Goal: Task Accomplishment & Management: Complete application form

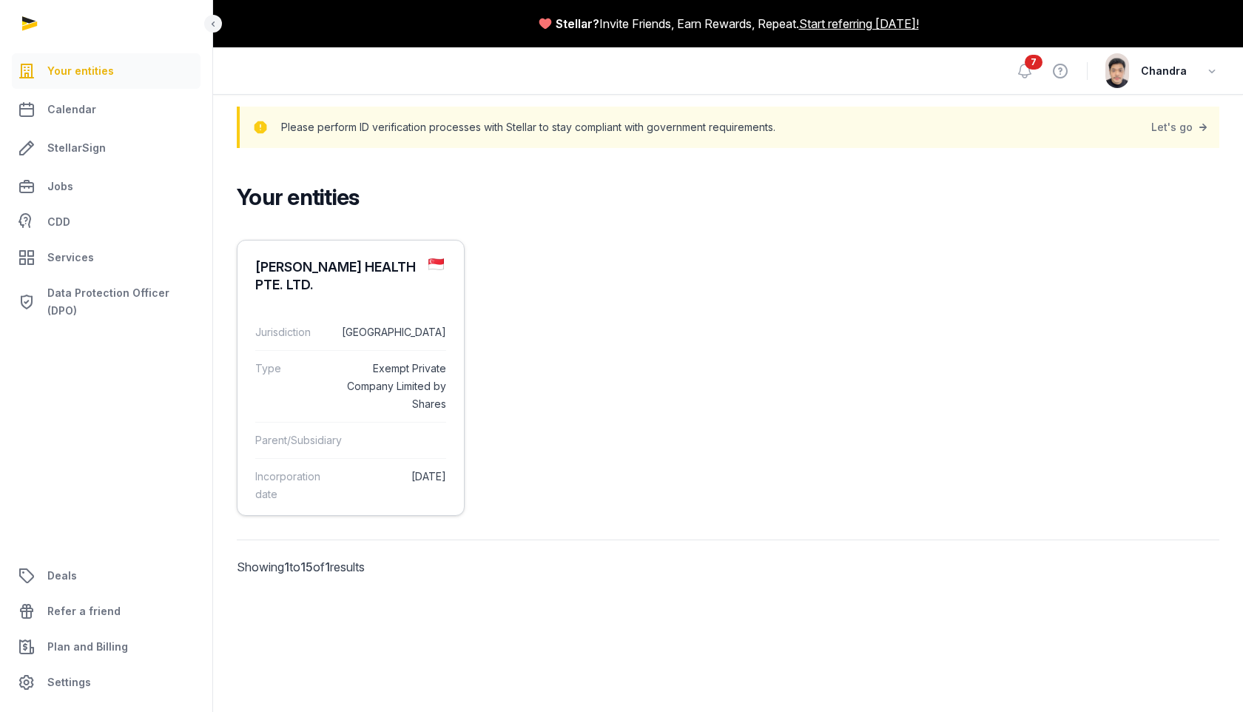
click at [415, 363] on dd "Exempt Private Company Limited by Shares" at bounding box center [392, 386] width 107 height 53
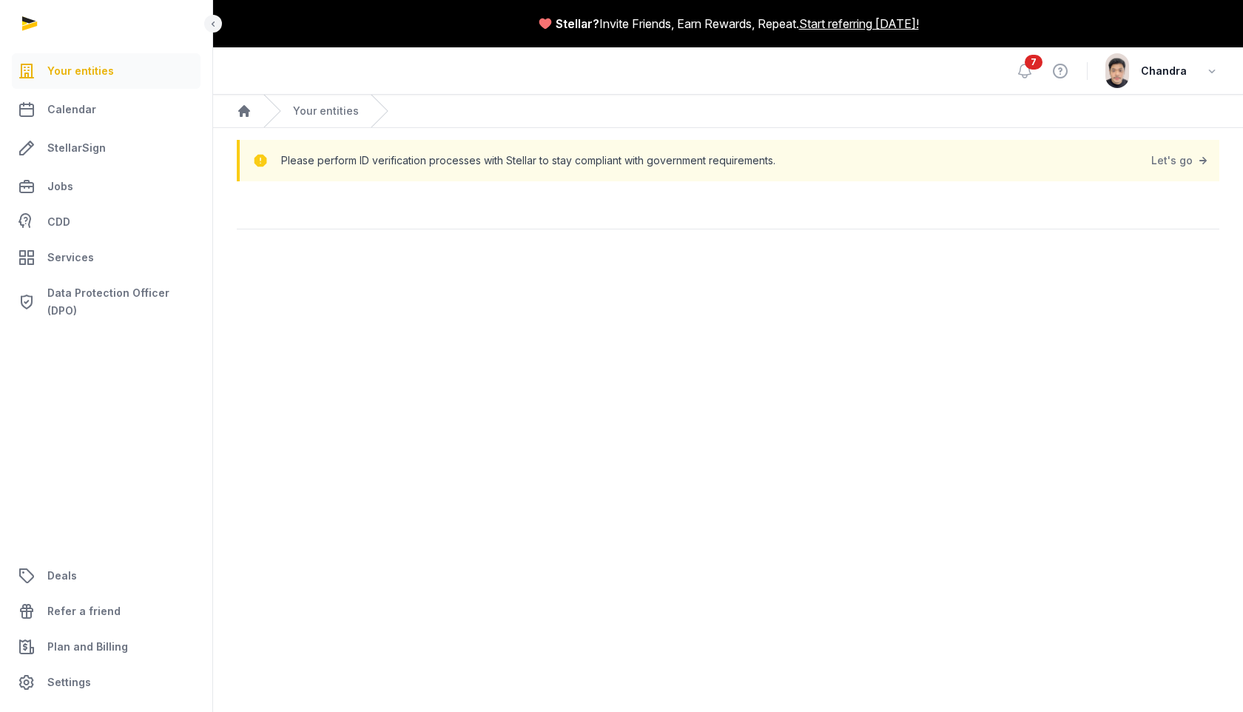
click at [1173, 144] on div "Please perform ID verification processes with Stellar to stay compliant with go…" at bounding box center [728, 160] width 983 height 41
click at [1181, 162] on link "Let's go" at bounding box center [1181, 160] width 59 height 21
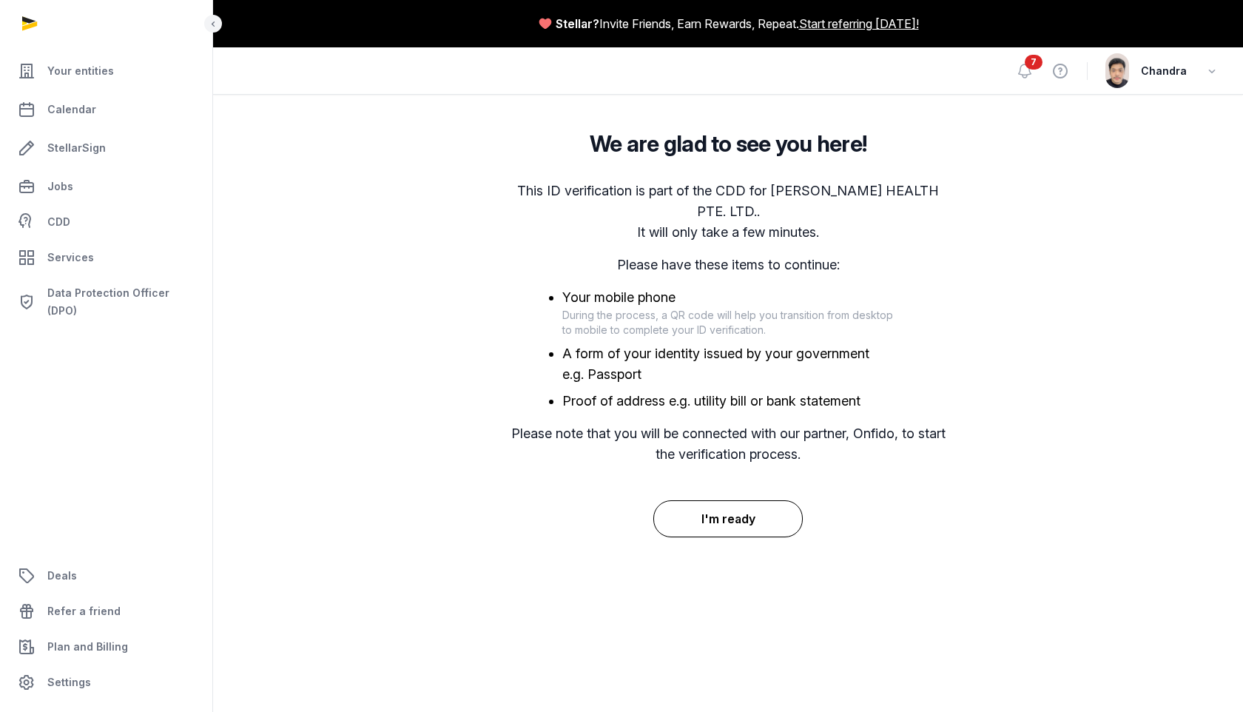
click at [756, 500] on button "I'm ready" at bounding box center [729, 518] width 150 height 37
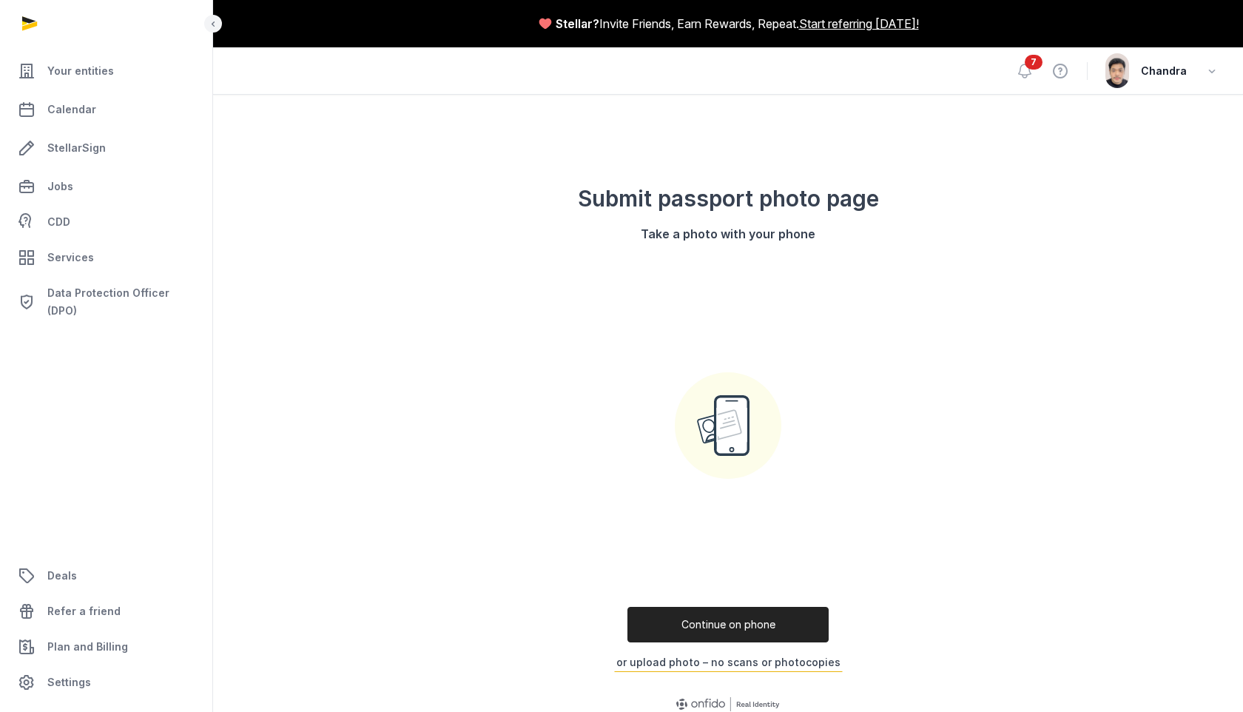
scroll to position [34, 0]
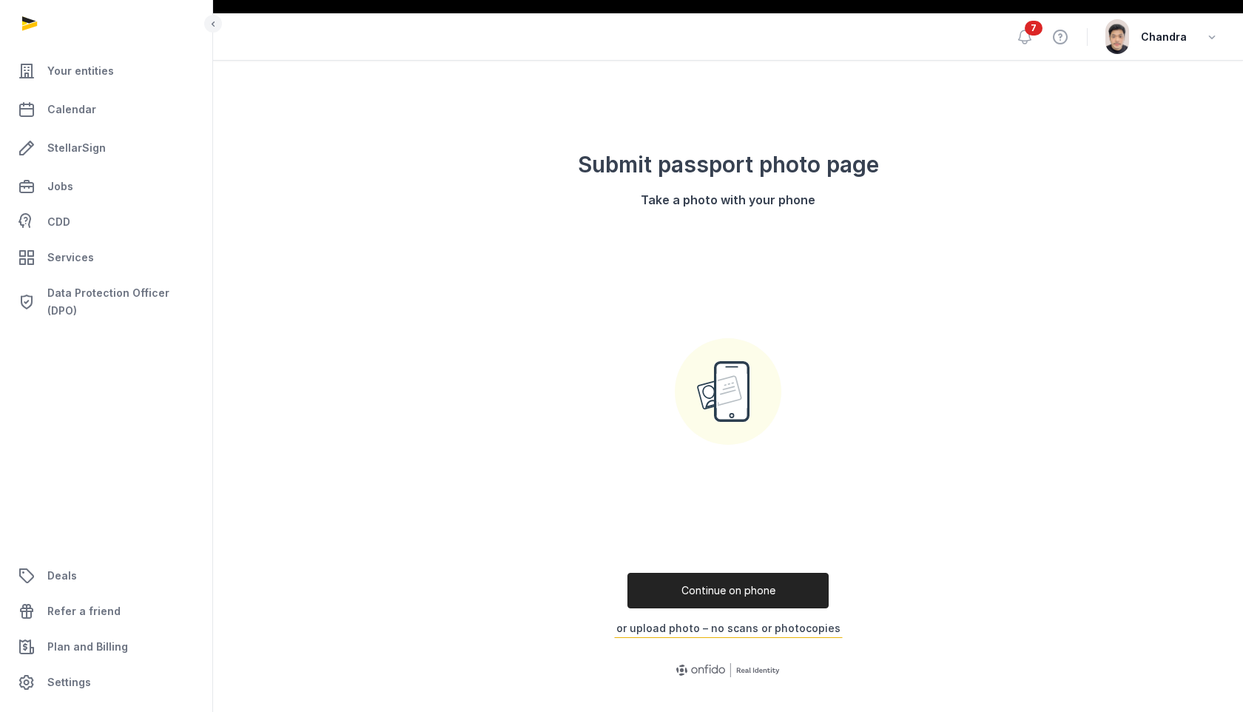
click at [741, 628] on button "or upload photo – no scans or photocopies" at bounding box center [728, 628] width 229 height 19
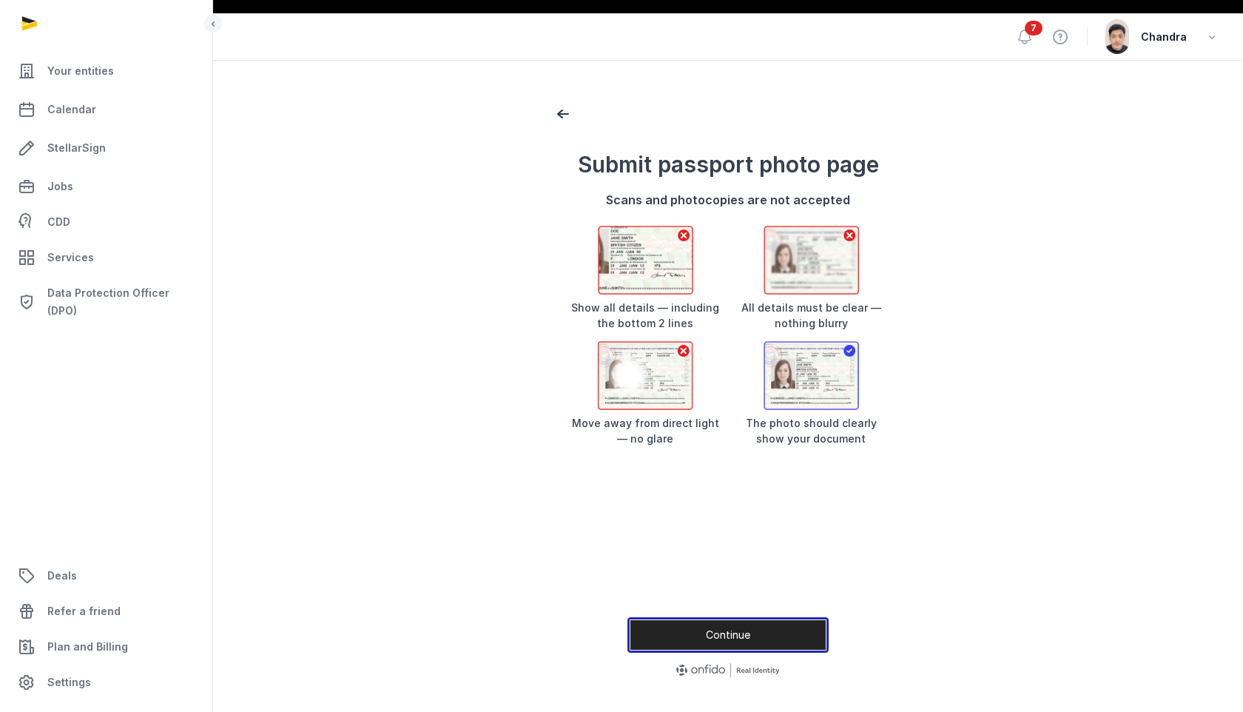
click at [740, 629] on button "Continue" at bounding box center [728, 635] width 201 height 36
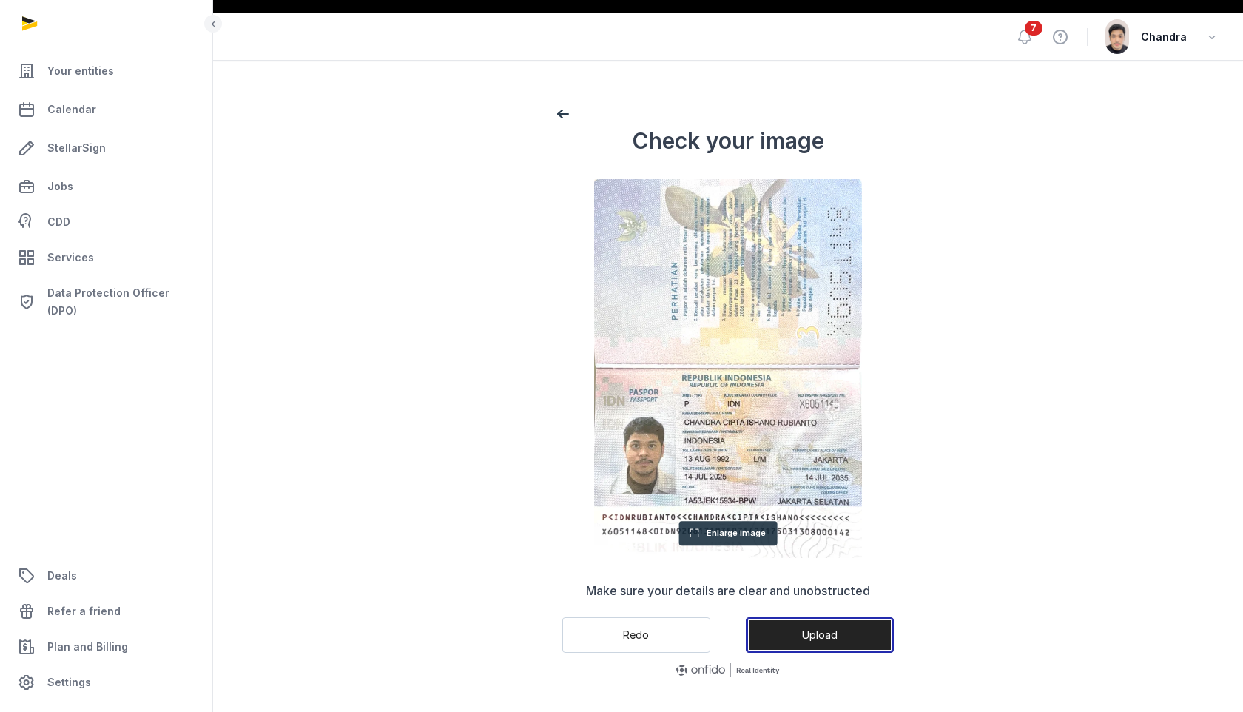
click at [789, 628] on button "Upload" at bounding box center [820, 635] width 148 height 36
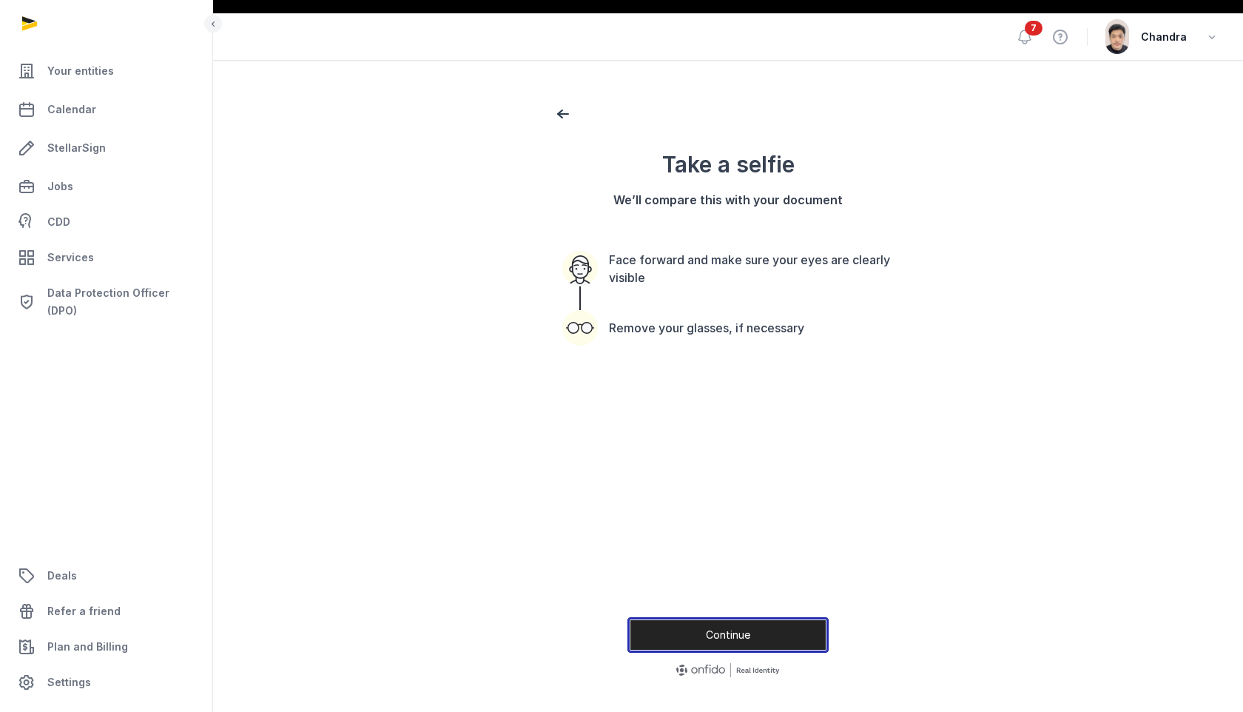
click at [789, 628] on button "Continue" at bounding box center [728, 635] width 201 height 36
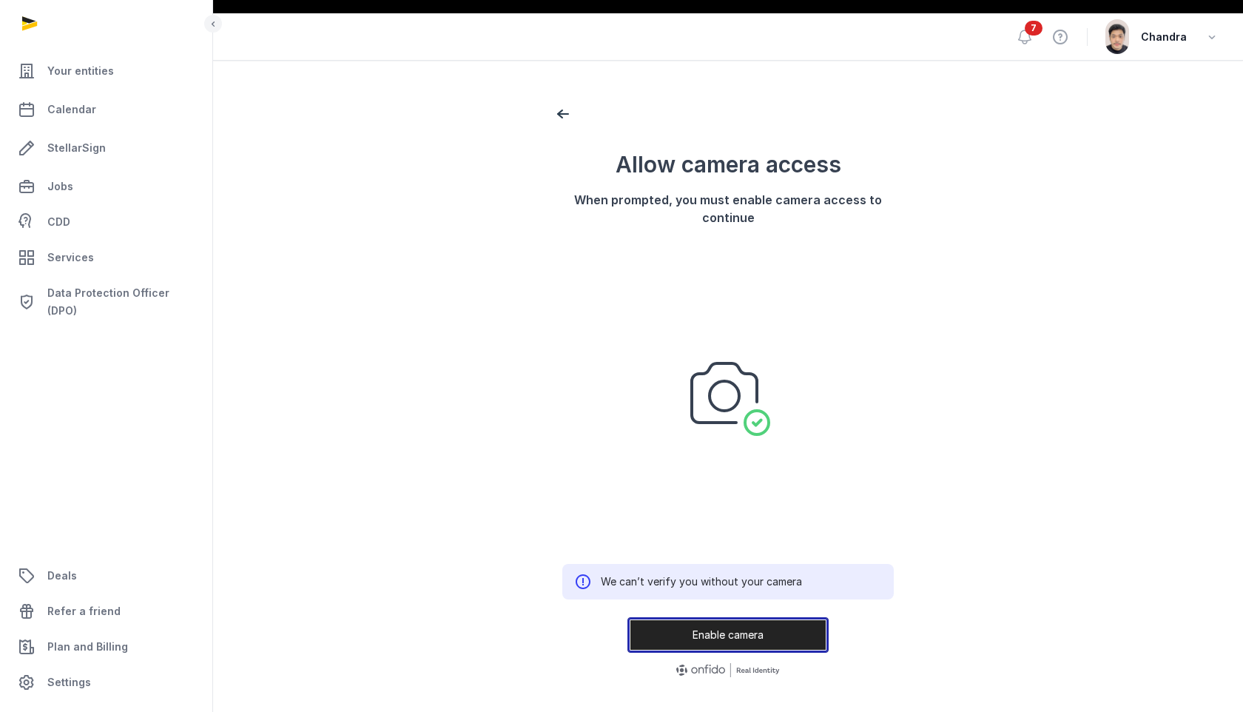
click at [789, 628] on button "Enable camera" at bounding box center [728, 635] width 201 height 36
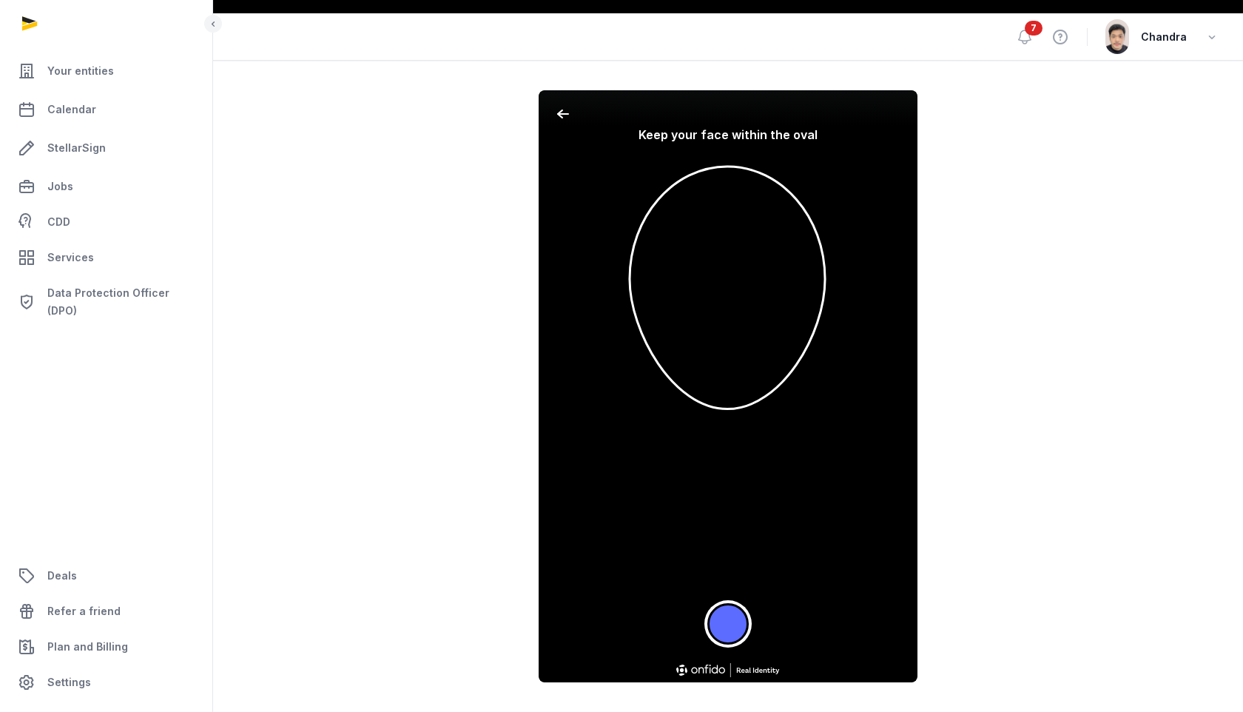
click at [735, 623] on button "Take a photo" at bounding box center [728, 623] width 41 height 41
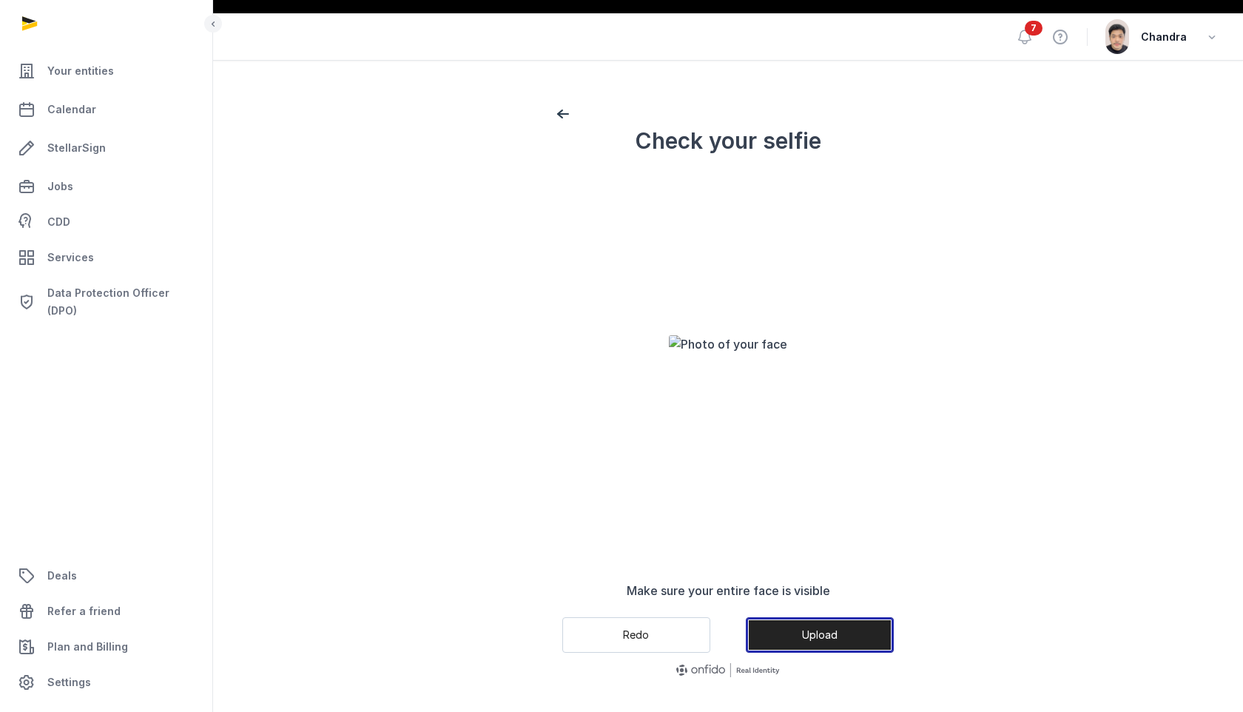
click at [806, 644] on button "Upload" at bounding box center [820, 635] width 148 height 36
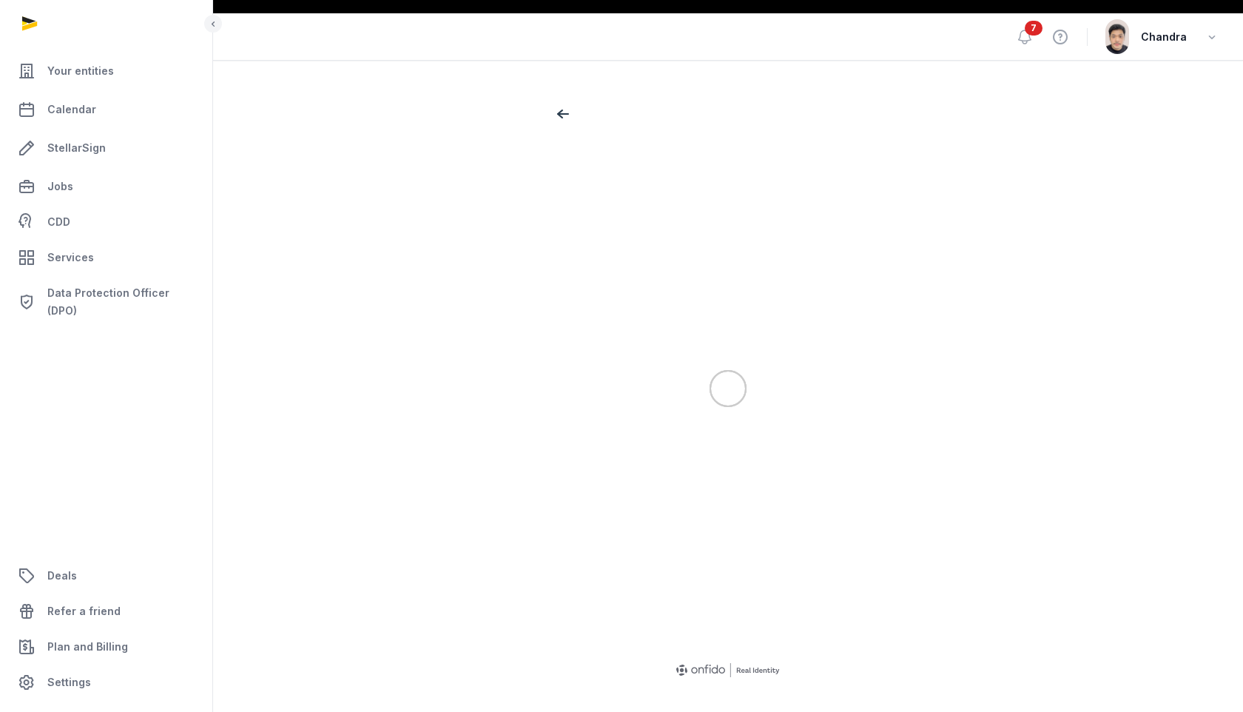
scroll to position [0, 0]
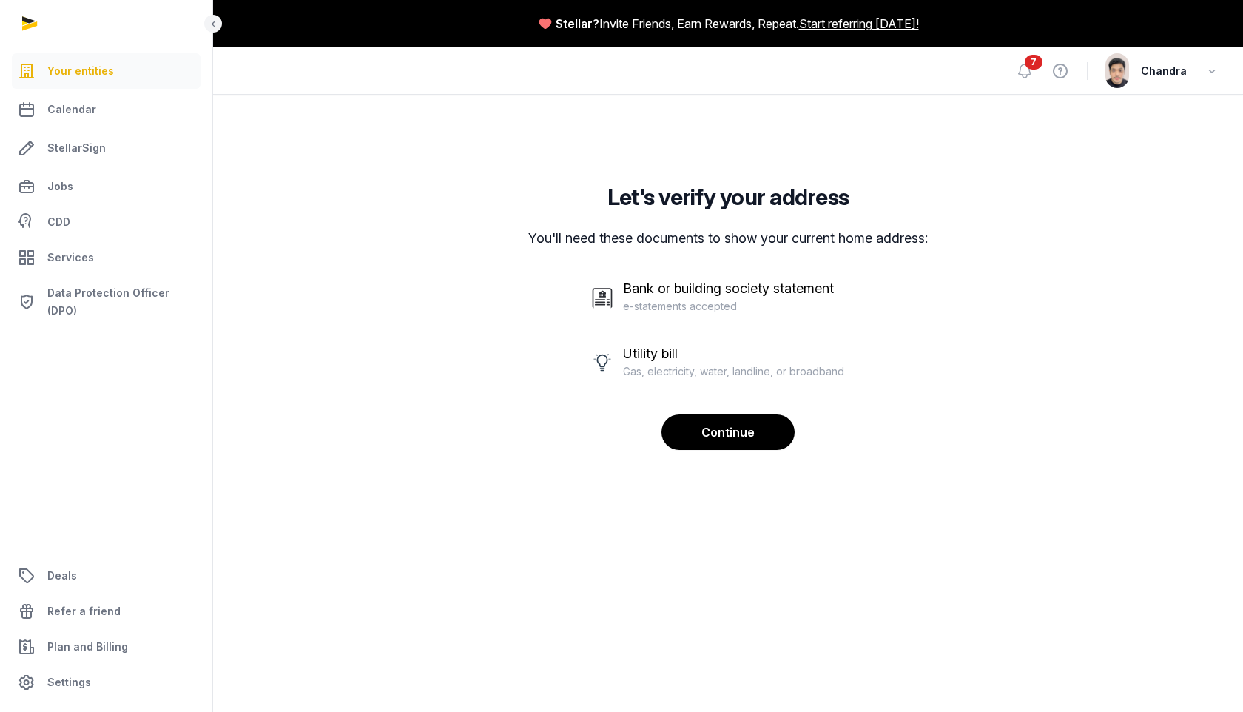
click at [81, 63] on span "Your entities" at bounding box center [80, 71] width 67 height 18
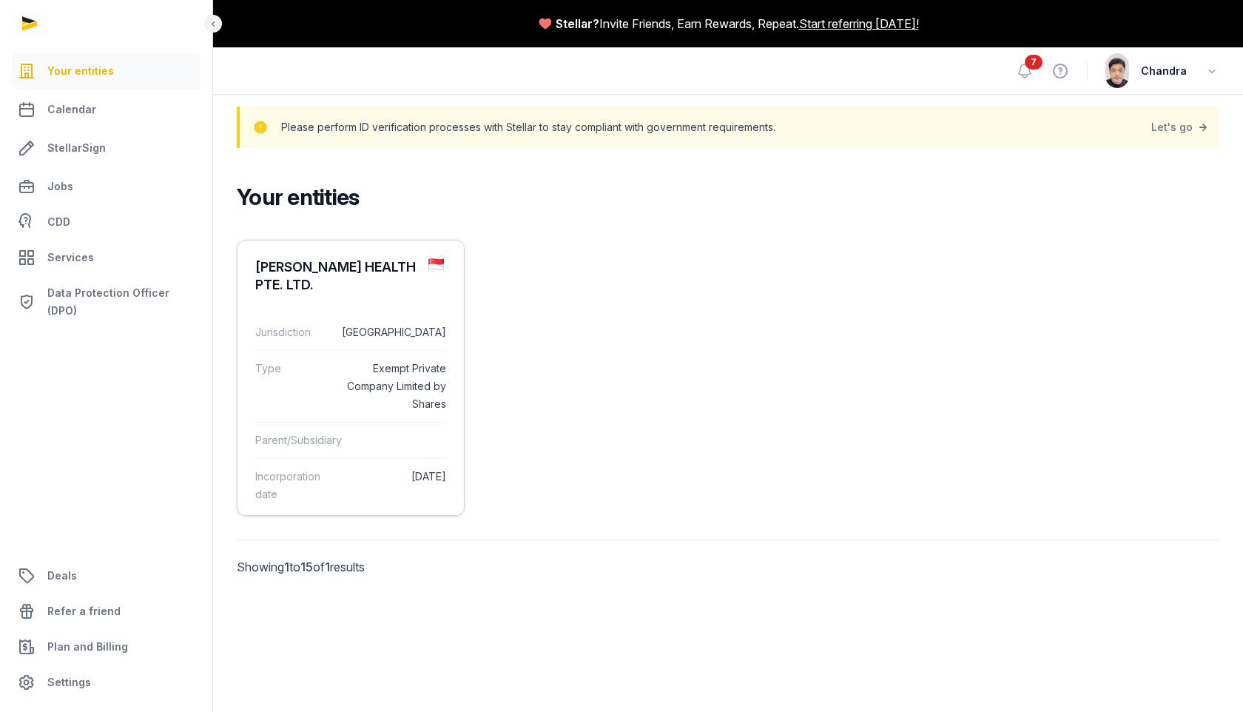
click at [306, 375] on dt "Type" at bounding box center [291, 386] width 72 height 53
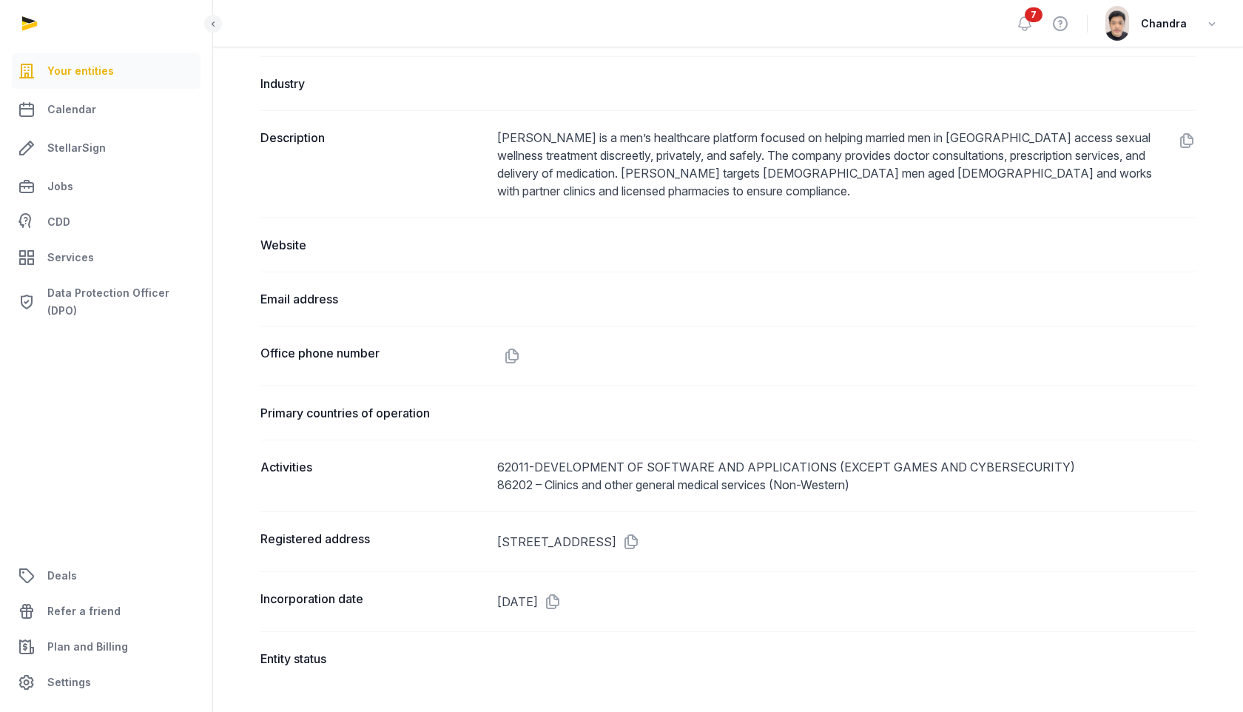
scroll to position [658, 0]
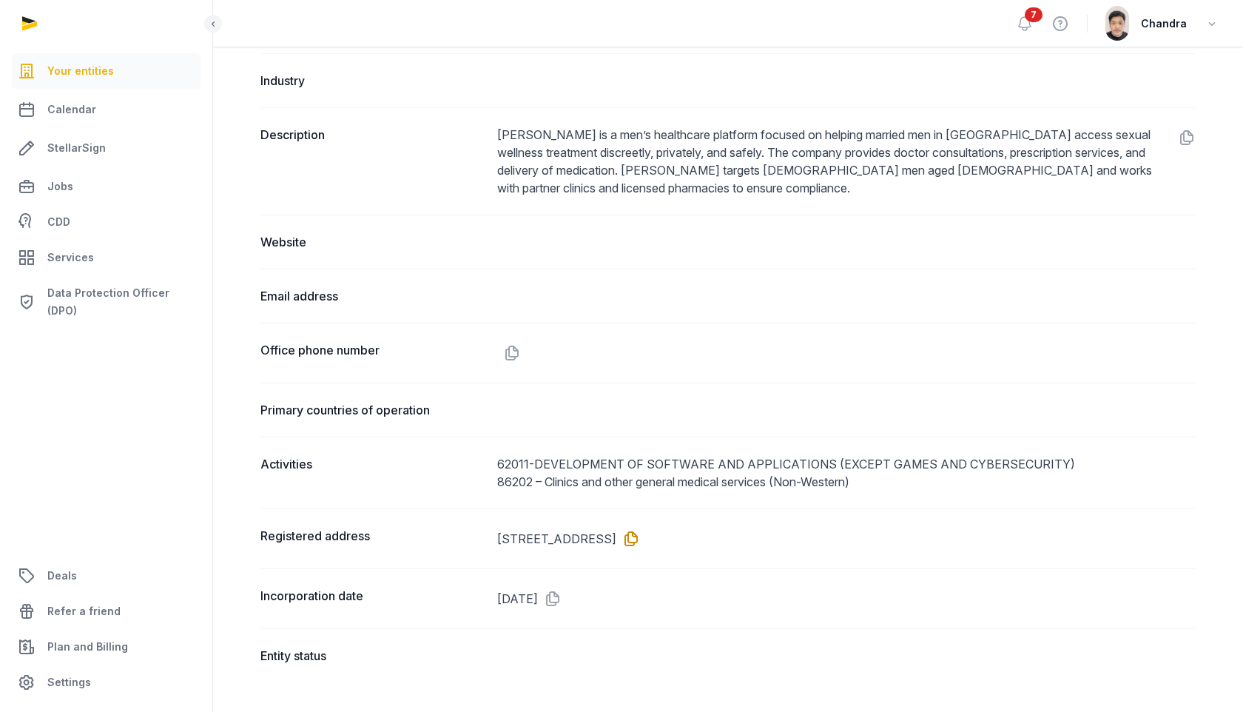
click at [640, 540] on icon at bounding box center [629, 539] width 24 height 24
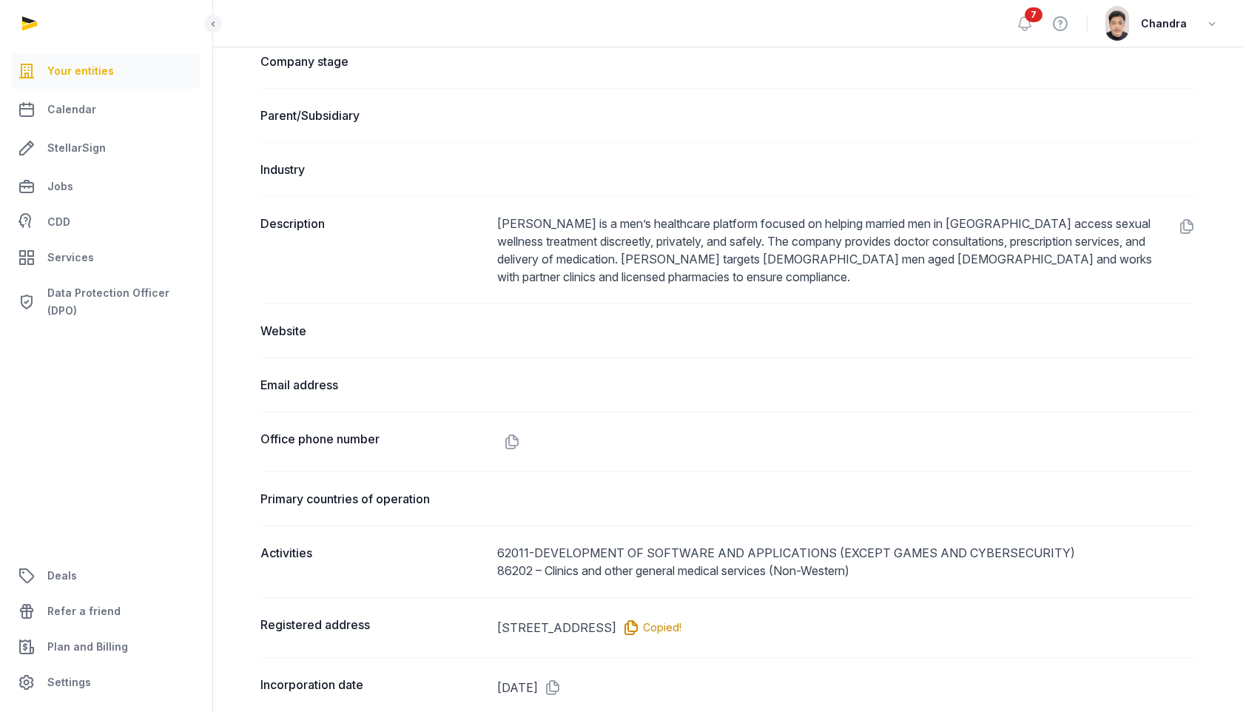
scroll to position [454, 0]
